Goal: Register for event/course

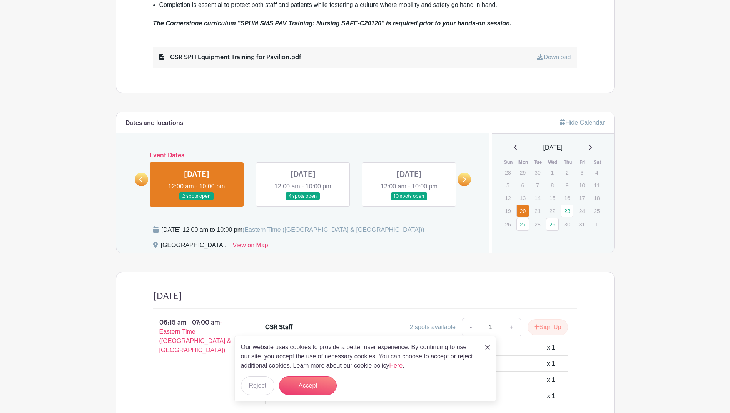
scroll to position [385, 0]
click at [485, 348] on div "Our website uses cookies to provide a better user experience. By continuing to …" at bounding box center [365, 368] width 262 height 65
click at [486, 348] on img at bounding box center [487, 347] width 5 height 5
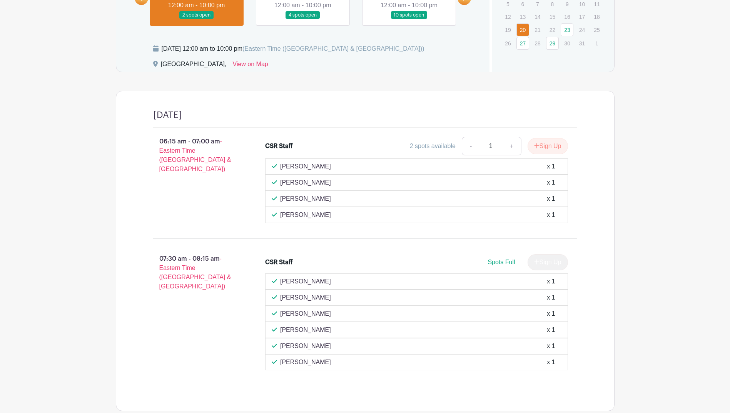
scroll to position [458, 0]
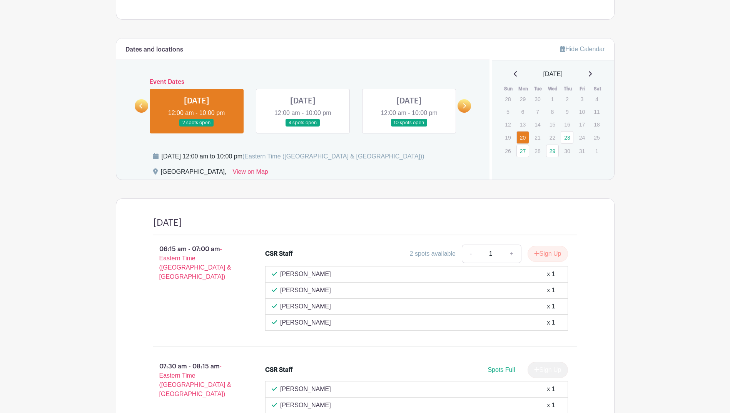
click at [303, 127] on link at bounding box center [303, 127] width 0 height 0
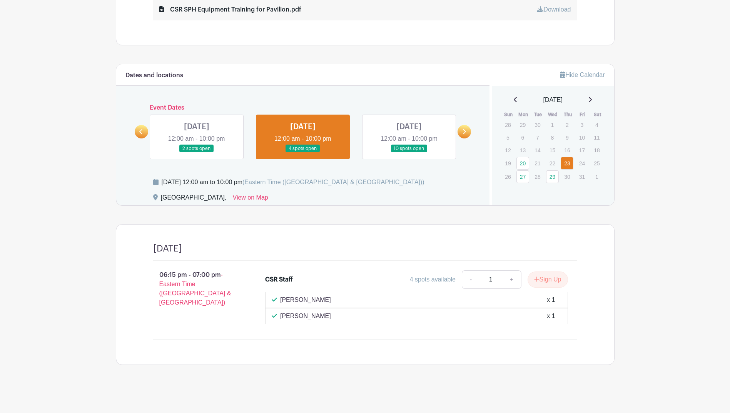
scroll to position [432, 0]
click at [409, 153] on link at bounding box center [409, 153] width 0 height 0
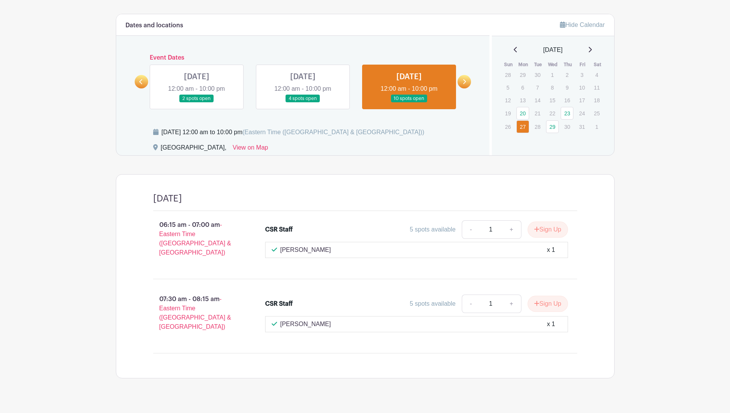
scroll to position [485, 0]
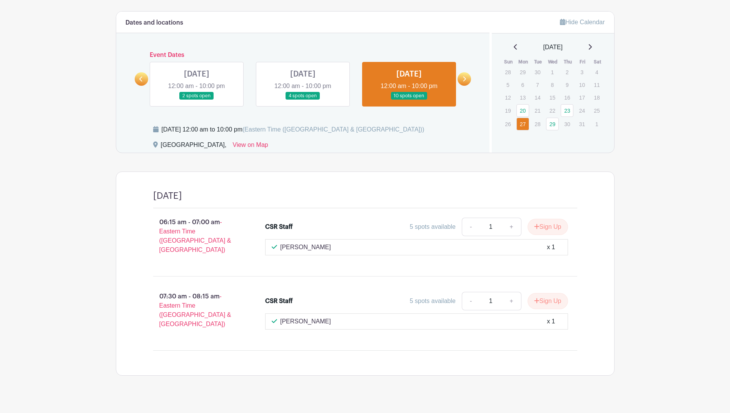
click at [303, 100] on link at bounding box center [303, 100] width 0 height 0
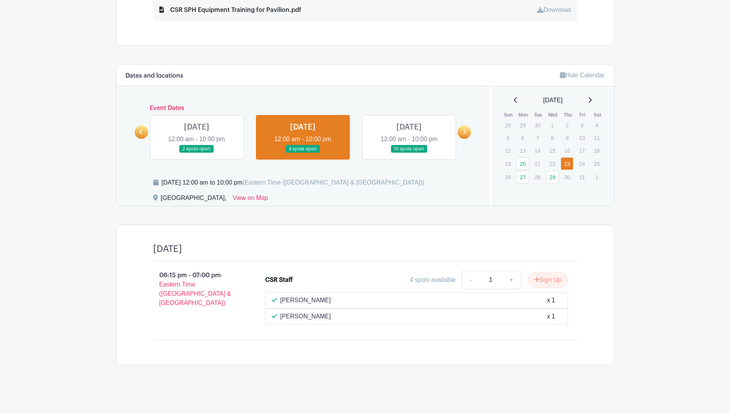
scroll to position [432, 0]
click at [463, 129] on icon at bounding box center [464, 132] width 3 height 6
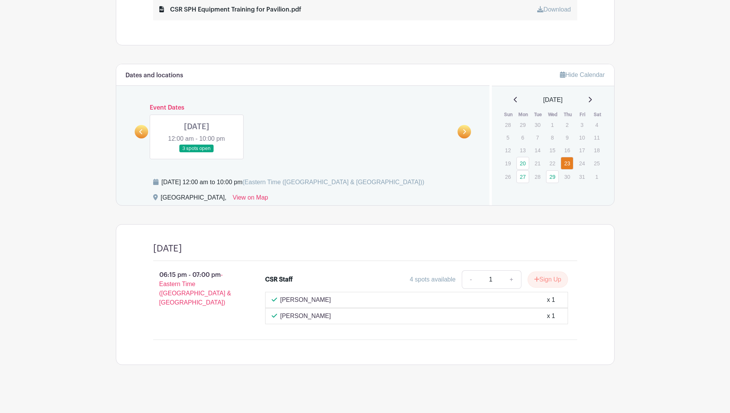
click at [197, 153] on link at bounding box center [197, 153] width 0 height 0
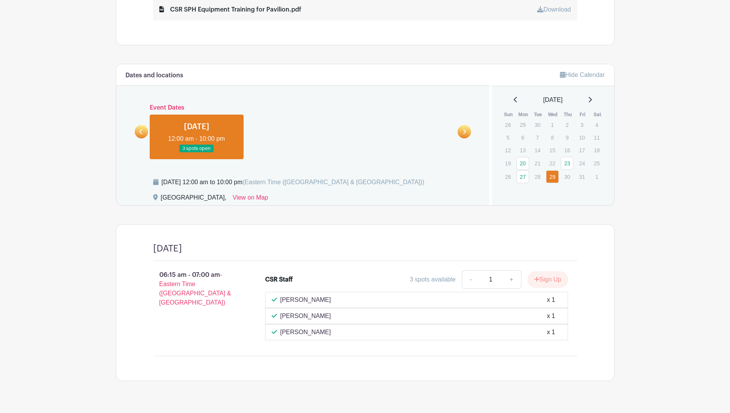
click at [468, 132] on link at bounding box center [464, 131] width 13 height 13
click at [137, 129] on link at bounding box center [141, 131] width 13 height 13
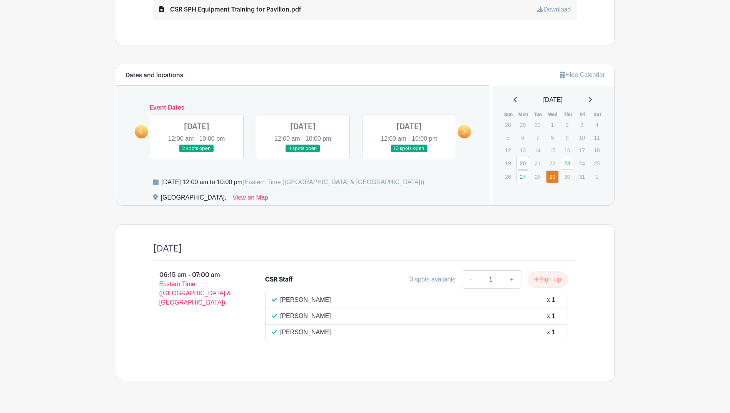
click at [137, 129] on link at bounding box center [141, 131] width 13 height 13
click at [409, 153] on link at bounding box center [409, 153] width 0 height 0
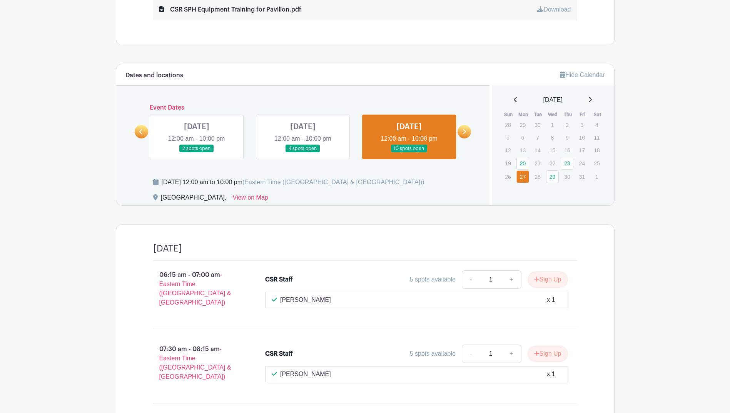
click at [197, 153] on link at bounding box center [197, 153] width 0 height 0
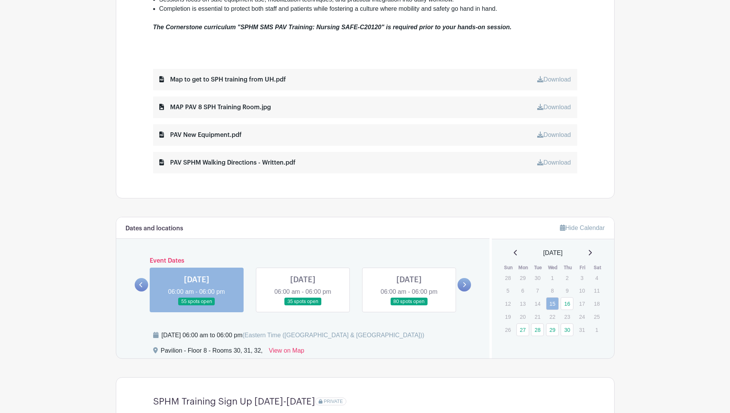
scroll to position [385, 0]
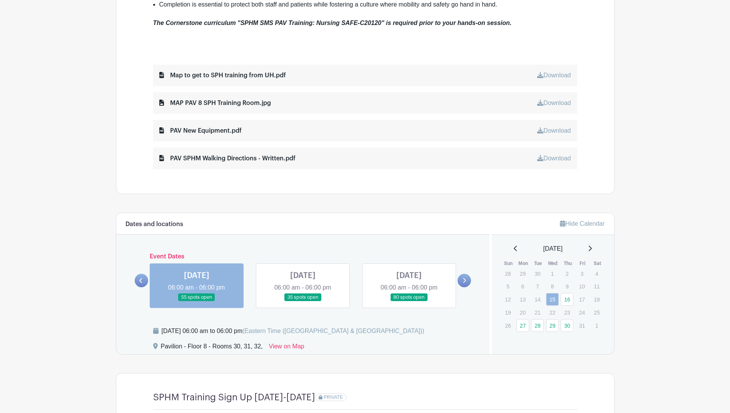
click at [409, 302] on link at bounding box center [409, 302] width 0 height 0
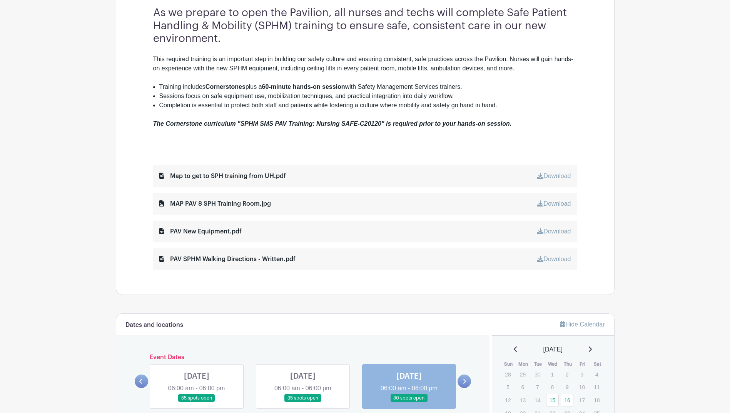
scroll to position [351, 0]
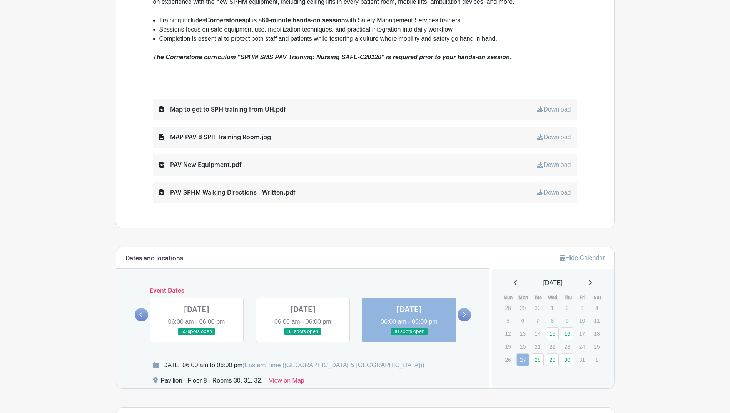
click at [462, 310] on link at bounding box center [464, 314] width 13 height 13
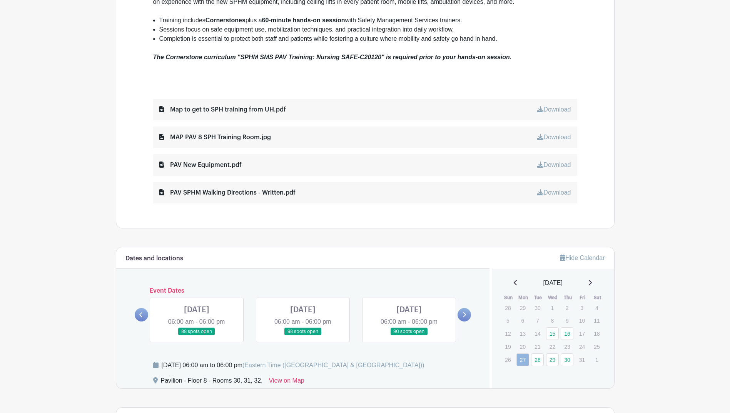
click at [462, 310] on link at bounding box center [464, 314] width 13 height 13
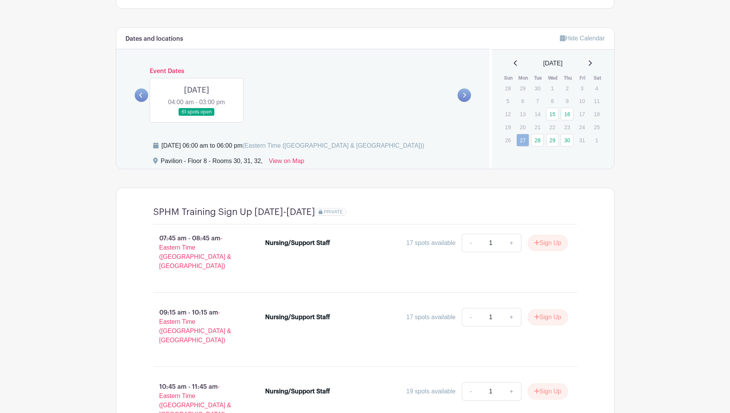
scroll to position [582, 0]
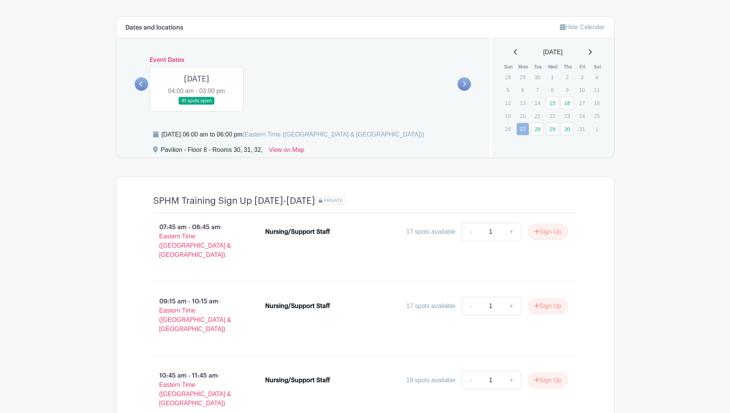
click at [144, 87] on link at bounding box center [141, 83] width 13 height 13
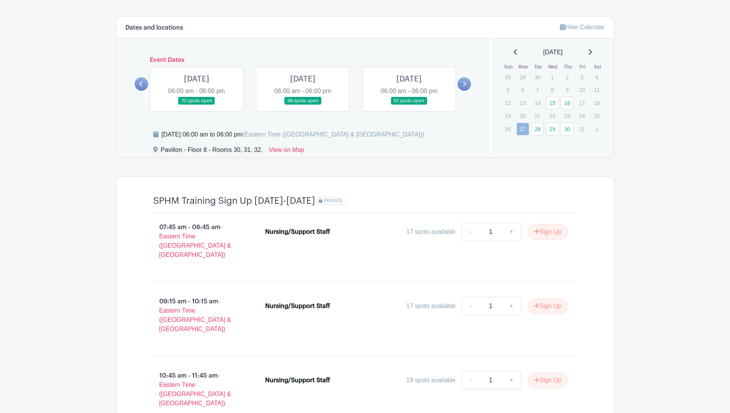
click at [144, 87] on link at bounding box center [141, 83] width 13 height 13
click at [461, 85] on link at bounding box center [464, 83] width 13 height 13
click at [197, 105] on link at bounding box center [197, 105] width 0 height 0
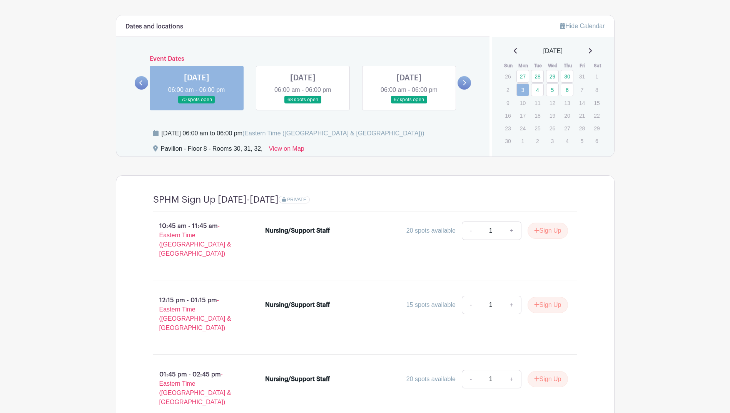
scroll to position [582, 0]
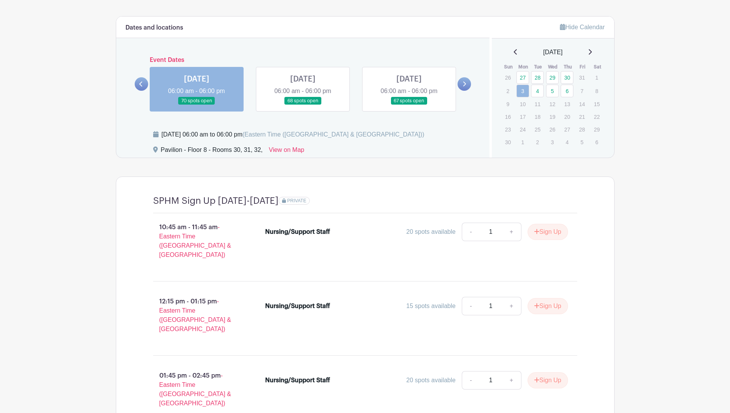
click at [141, 83] on icon at bounding box center [140, 84] width 3 height 5
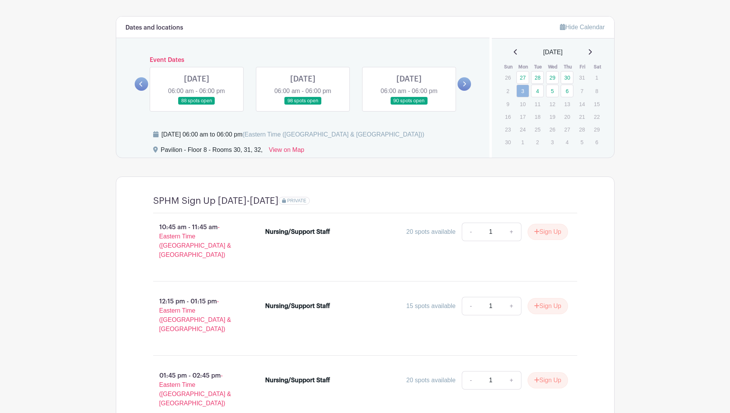
click at [141, 83] on icon at bounding box center [140, 84] width 3 height 5
click at [409, 105] on link at bounding box center [409, 105] width 0 height 0
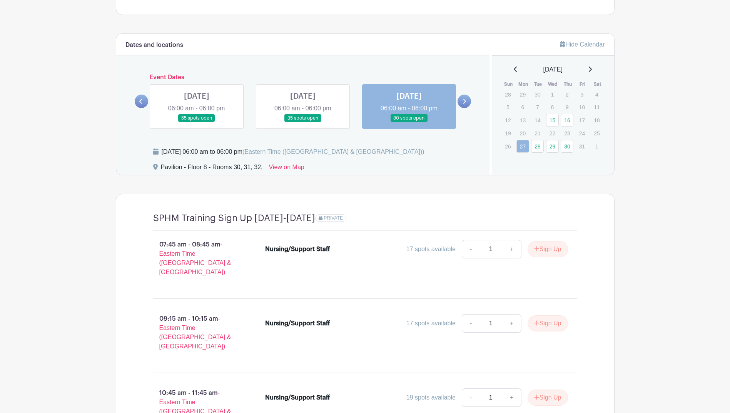
scroll to position [543, 0]
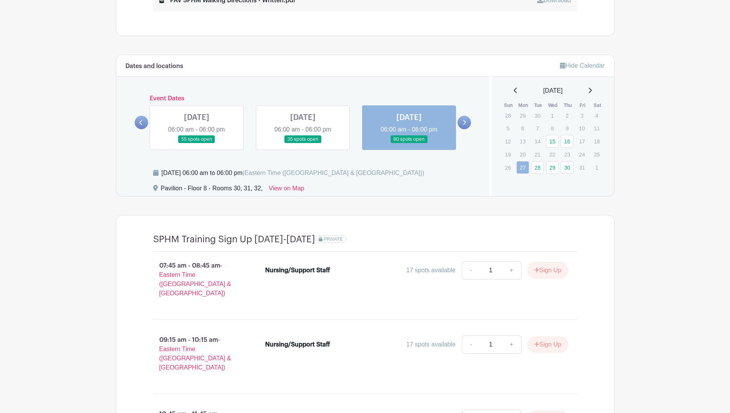
click at [139, 118] on link at bounding box center [141, 122] width 13 height 13
click at [141, 122] on icon at bounding box center [140, 122] width 3 height 5
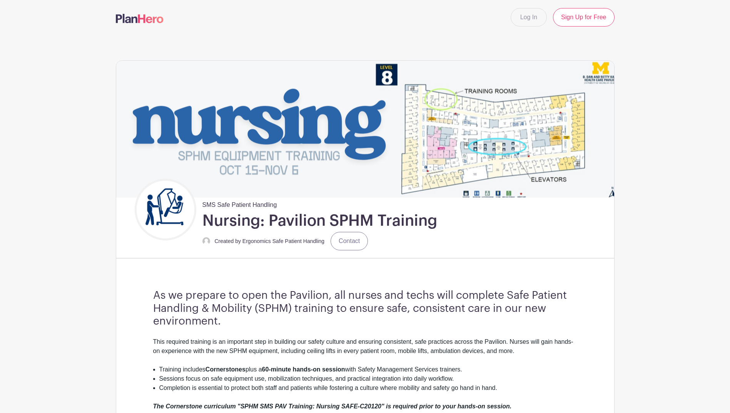
scroll to position [0, 0]
